Goal: Information Seeking & Learning: Compare options

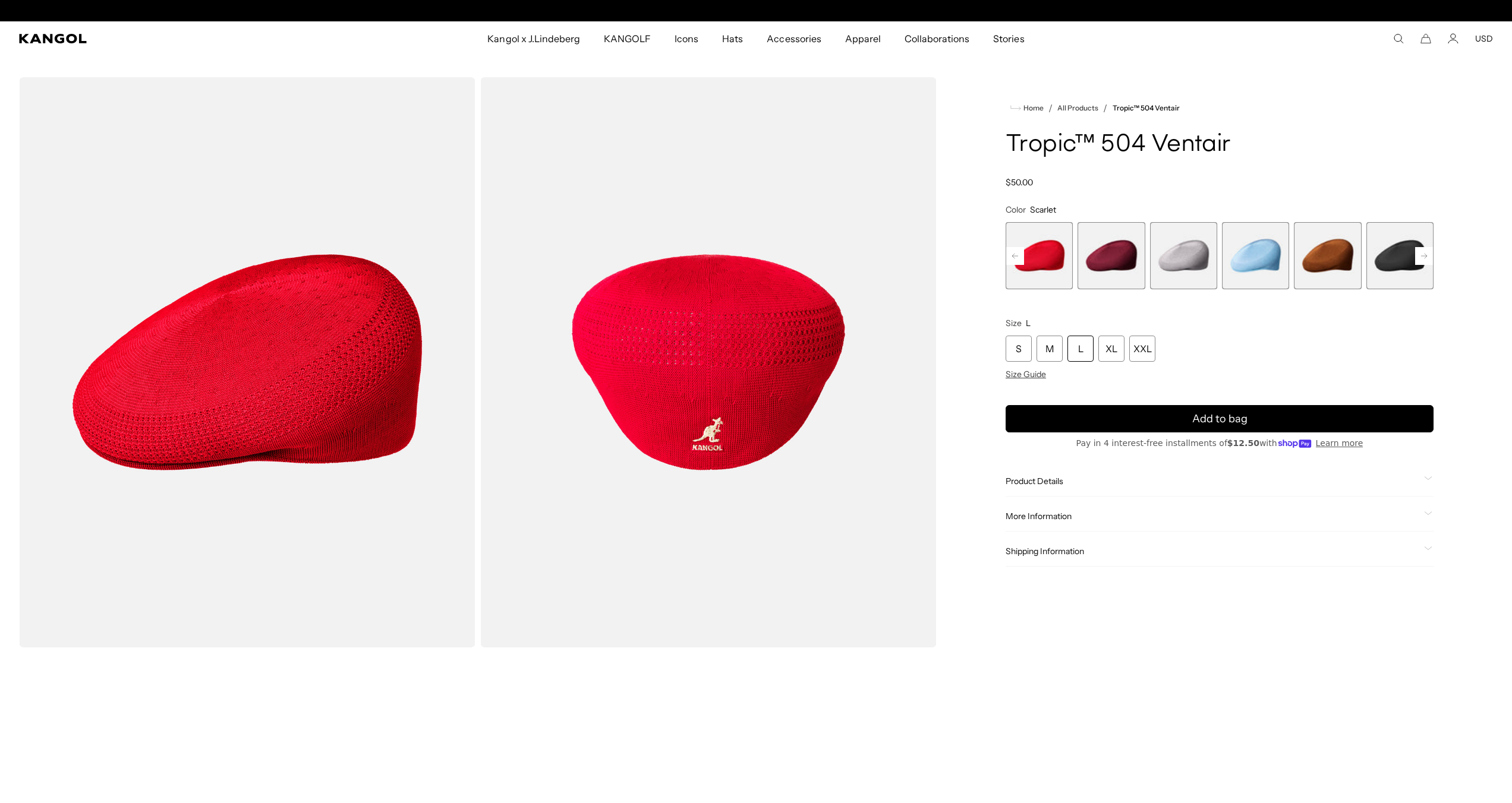
scroll to position [0, 245]
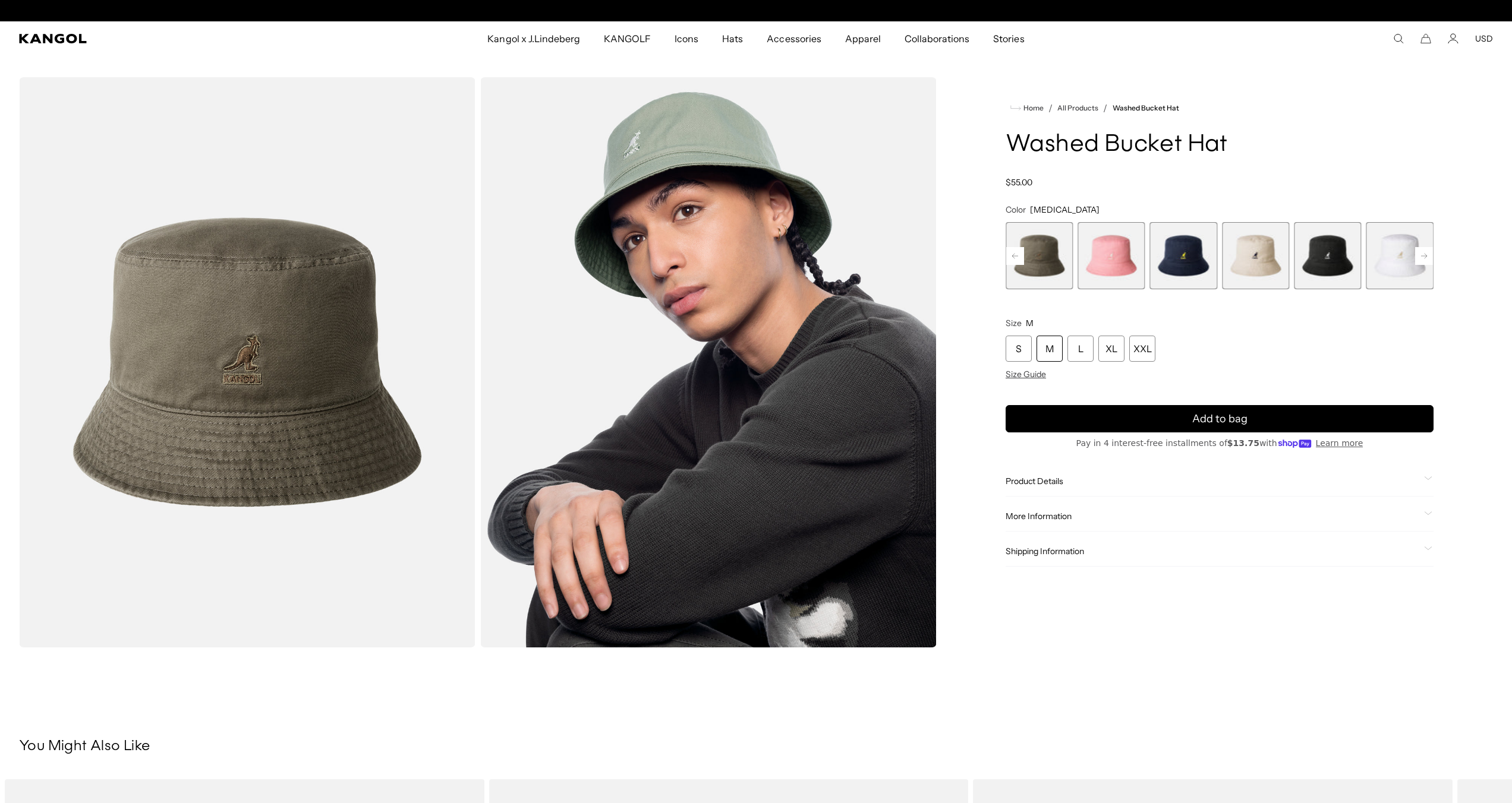
scroll to position [0, 245]
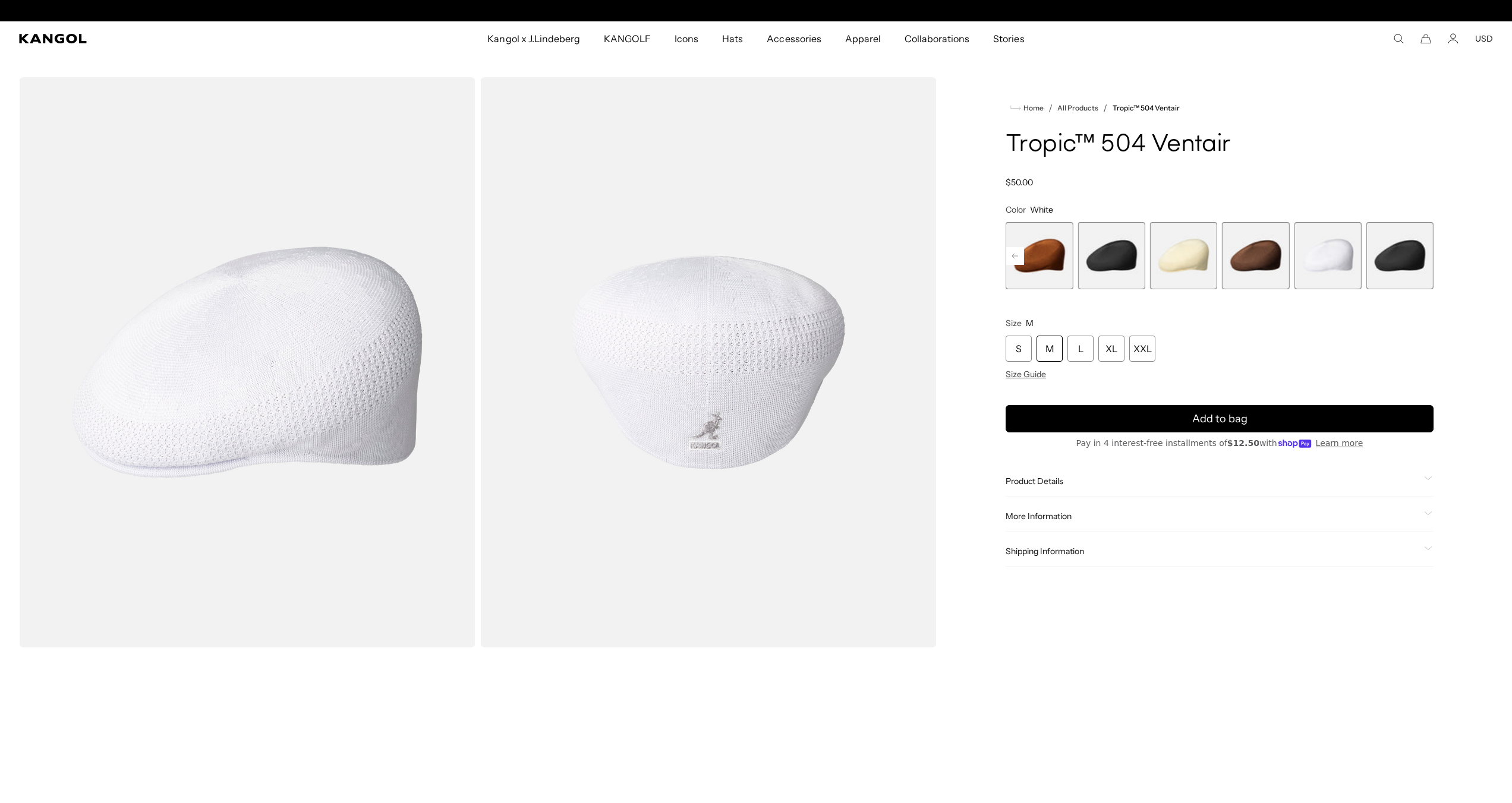
scroll to position [0, 245]
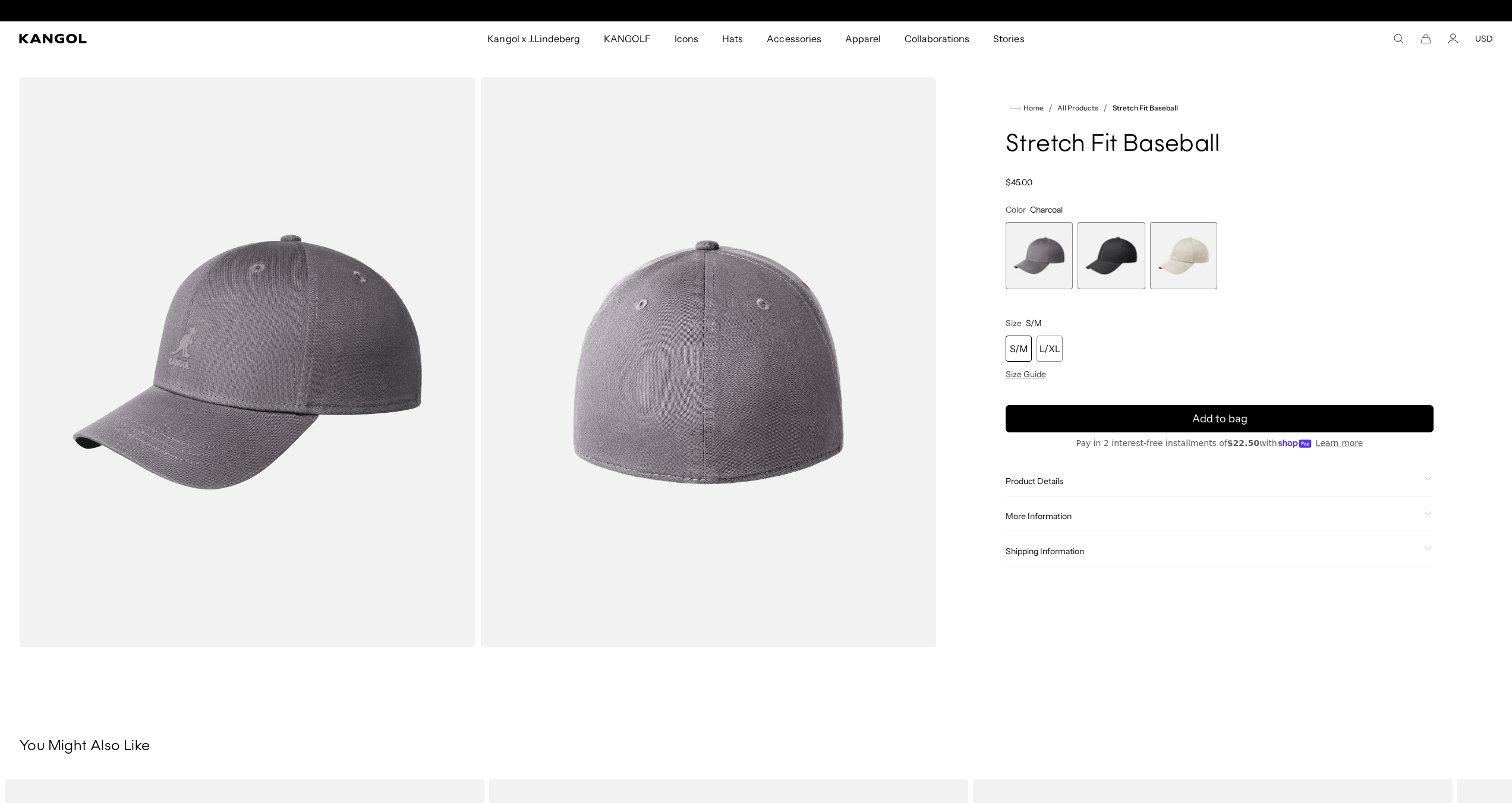
scroll to position [0, 245]
